Goal: Task Accomplishment & Management: Complete application form

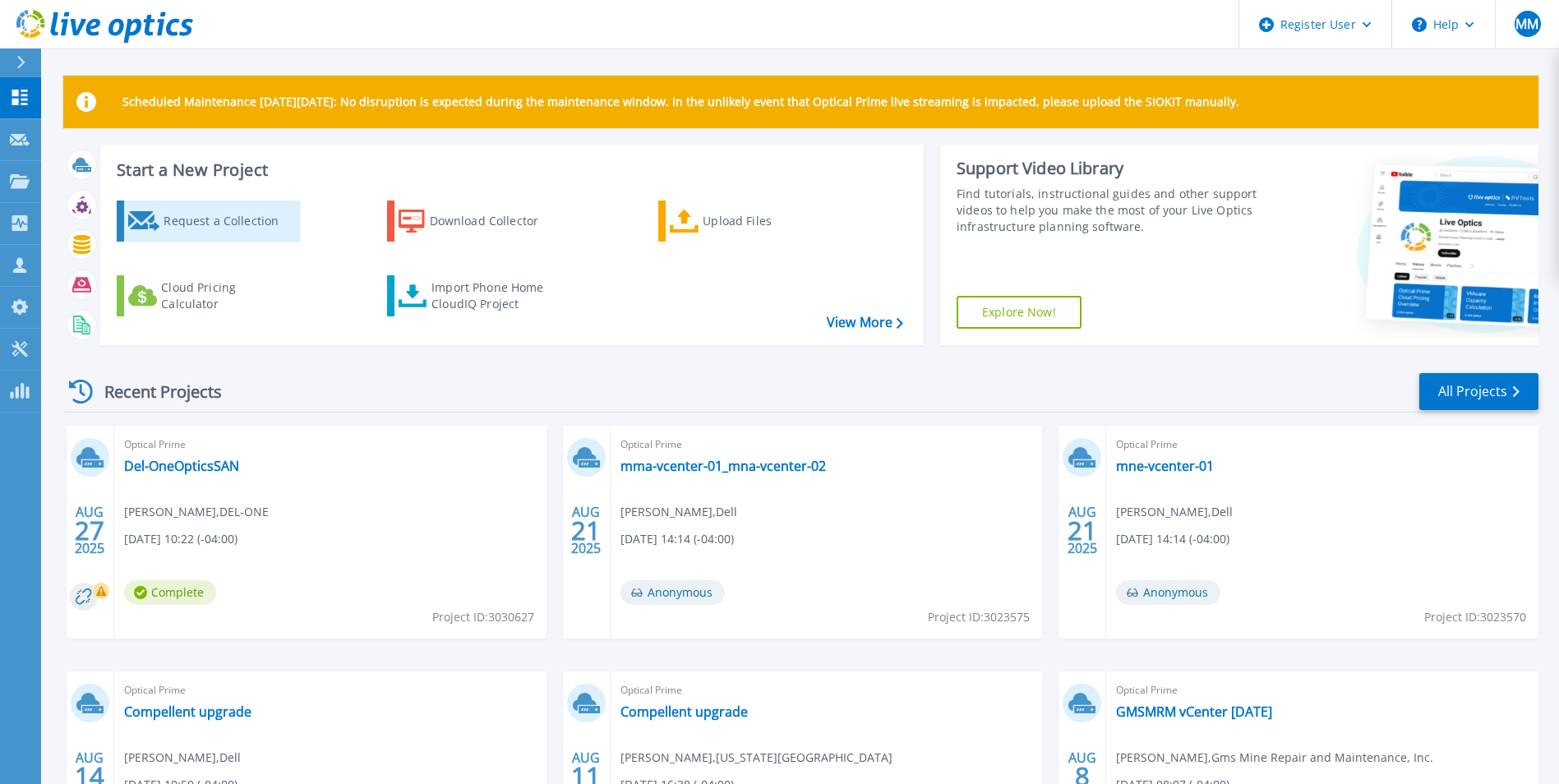
click at [179, 216] on div "Request a Collection" at bounding box center [229, 221] width 131 height 33
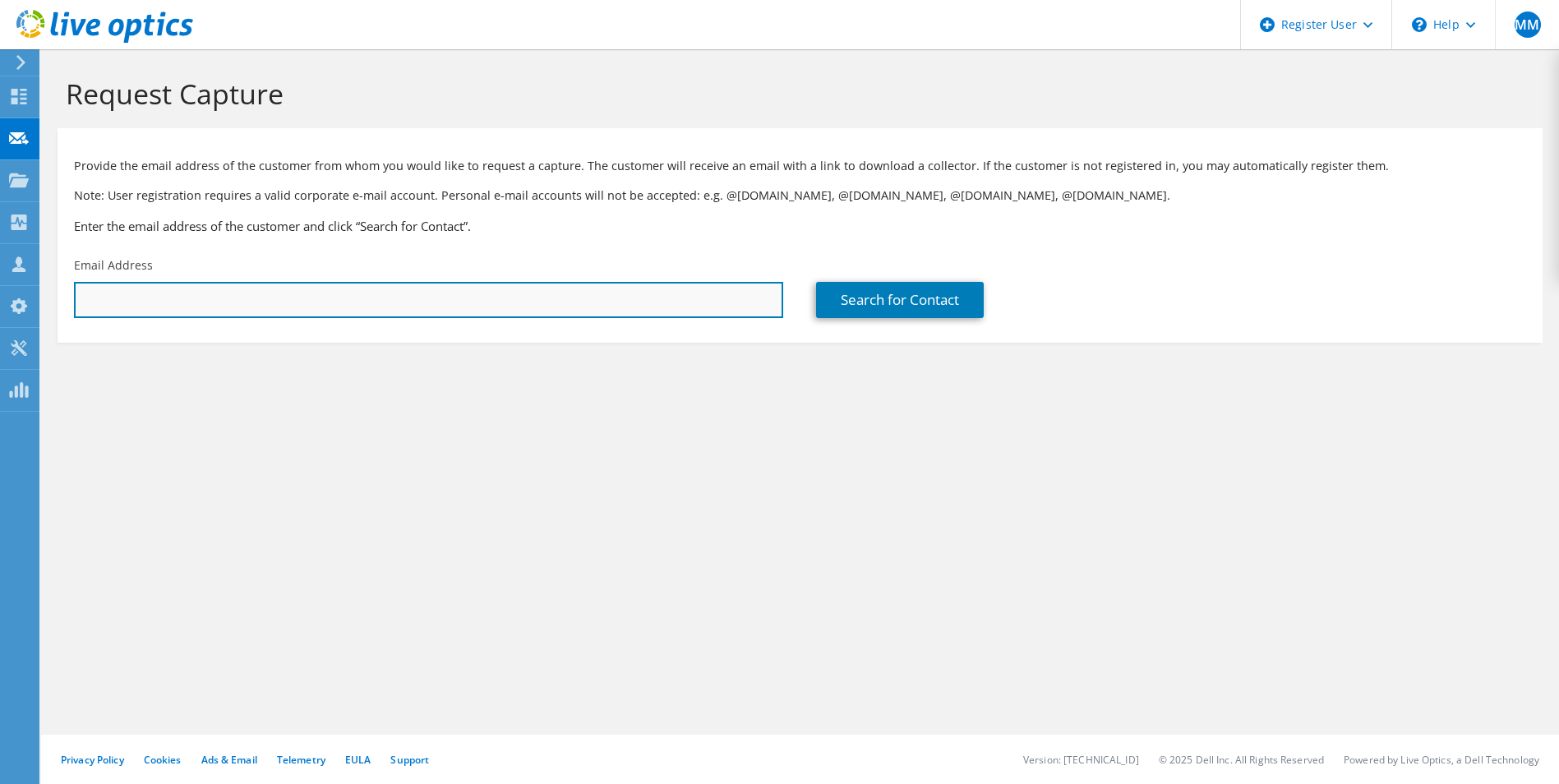
click at [432, 295] on input "text" at bounding box center [428, 300] width 709 height 36
paste input "[EMAIL_ADDRESS][DOMAIN_NAME]"
type input "schreiners@macrogenics.com"
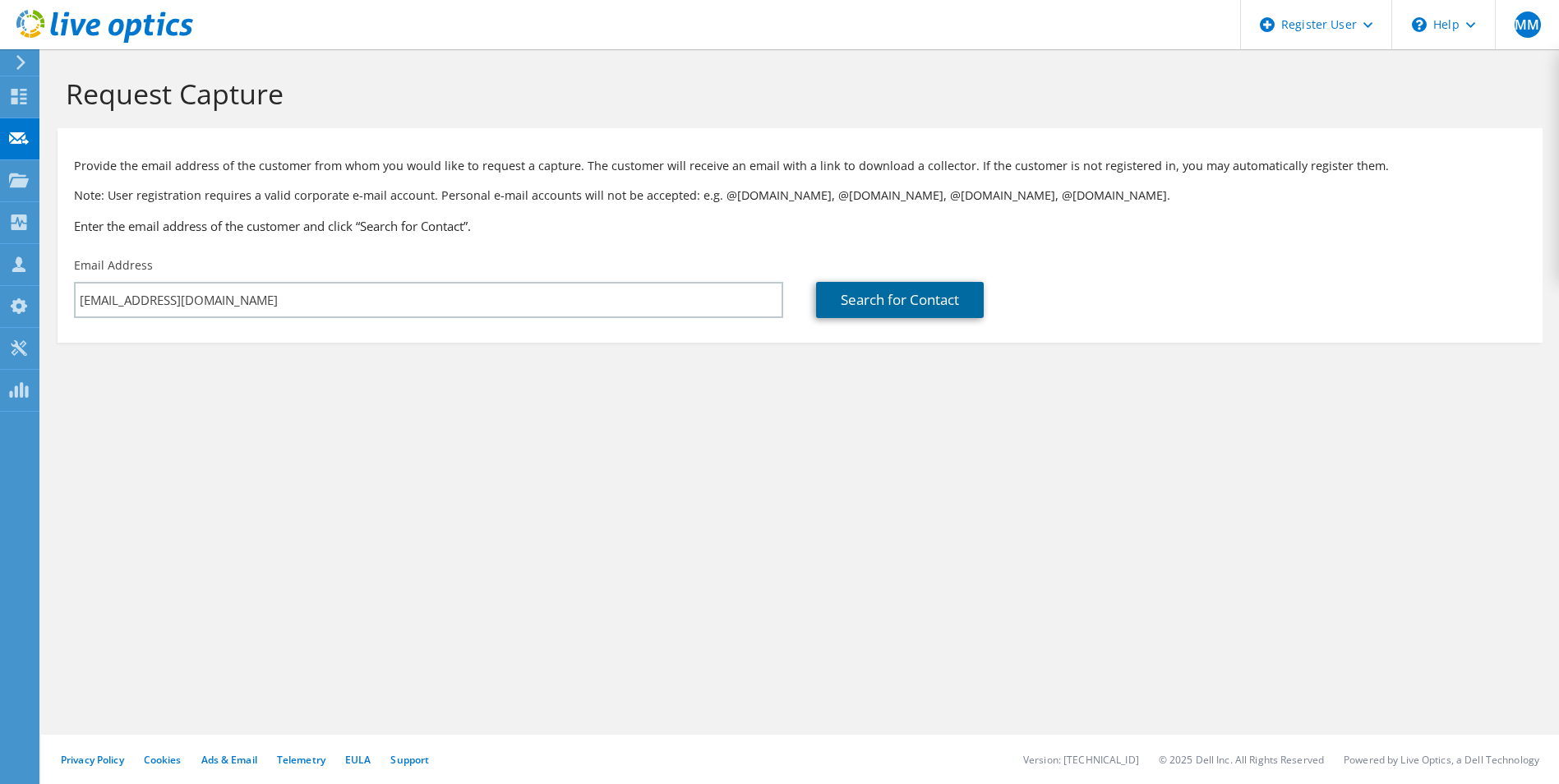
click at [863, 306] on link "Search for Contact" at bounding box center [900, 300] width 167 height 36
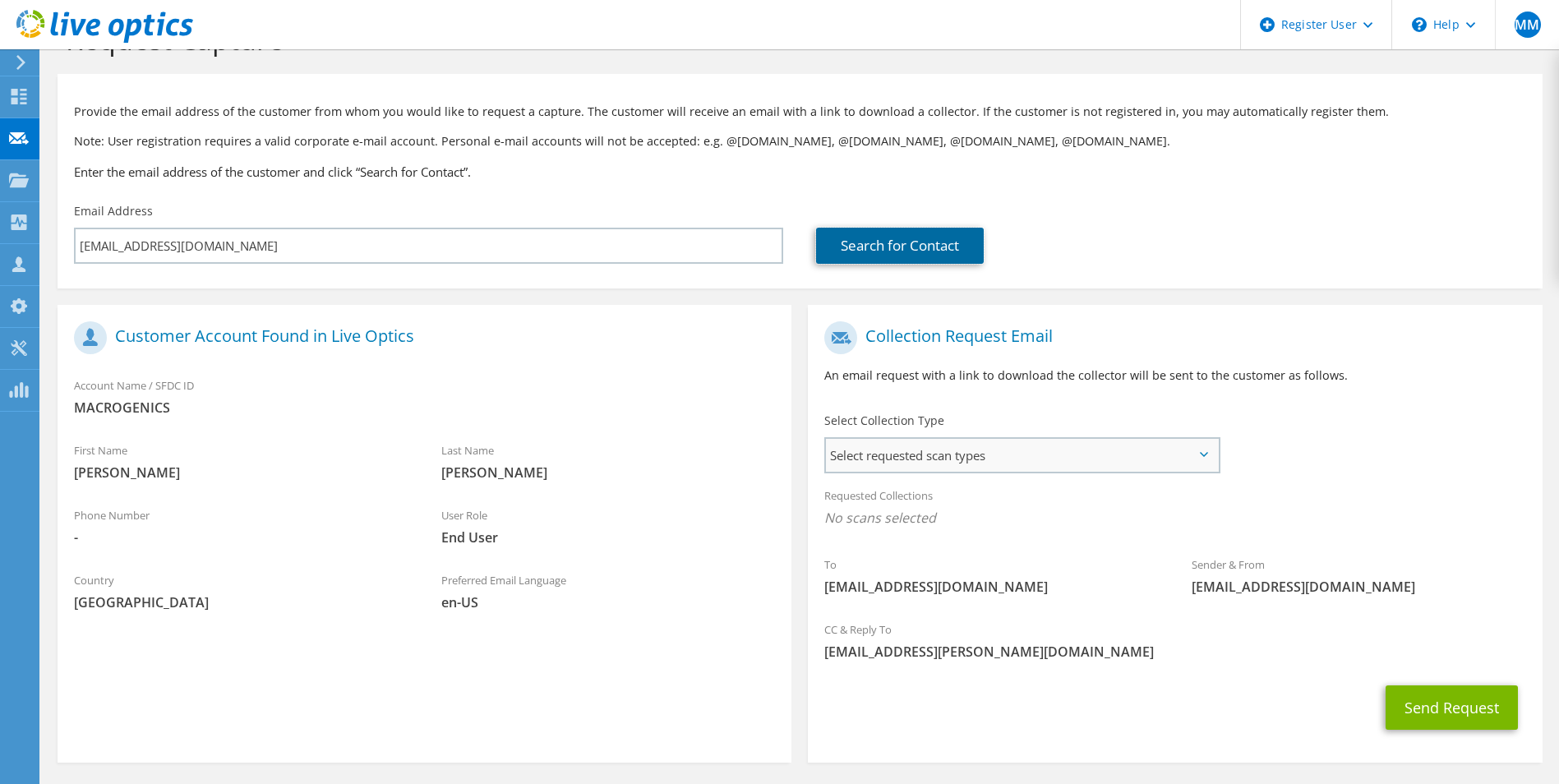
scroll to position [115, 0]
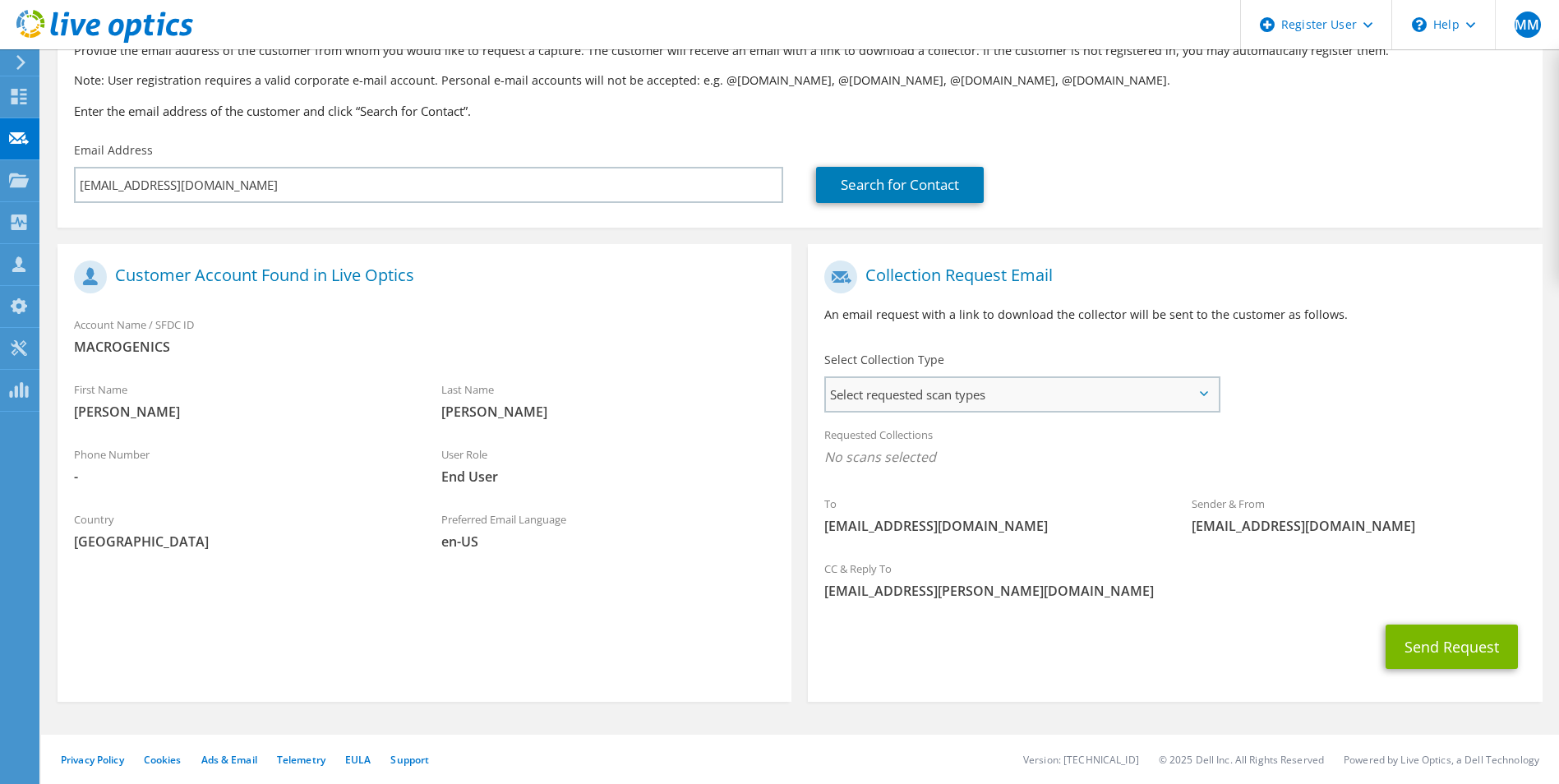
click at [944, 381] on span "Select requested scan types" at bounding box center [1021, 395] width 391 height 33
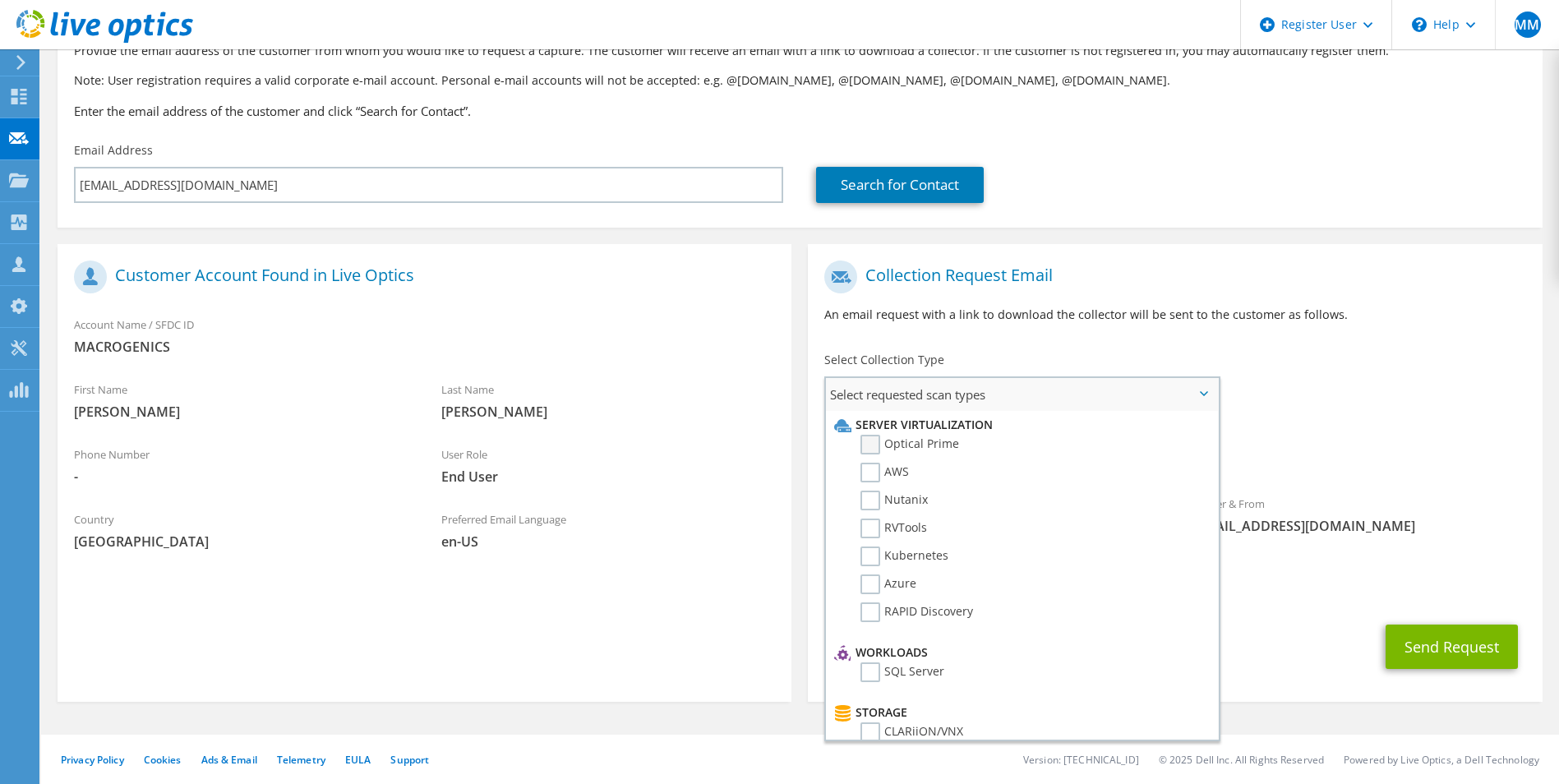
click at [938, 442] on label "Optical Prime" at bounding box center [910, 444] width 99 height 19
click at [0, 0] on input "Optical Prime" at bounding box center [0, 0] width 0 height 0
click at [1448, 455] on span "Optical Prime" at bounding box center [1175, 460] width 701 height 27
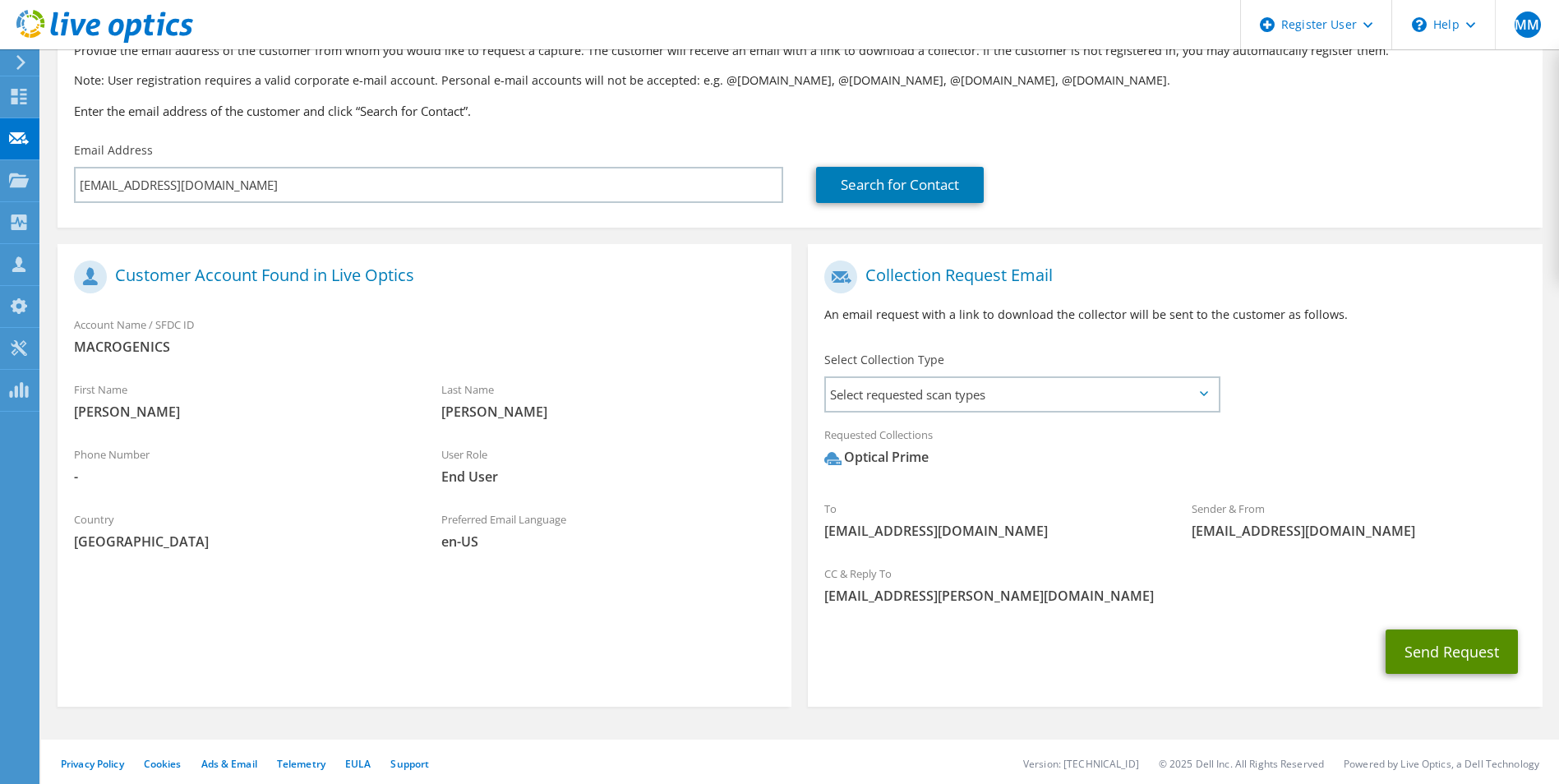
click at [1465, 644] on button "Send Request" at bounding box center [1452, 652] width 132 height 44
